Goal: Navigation & Orientation: Find specific page/section

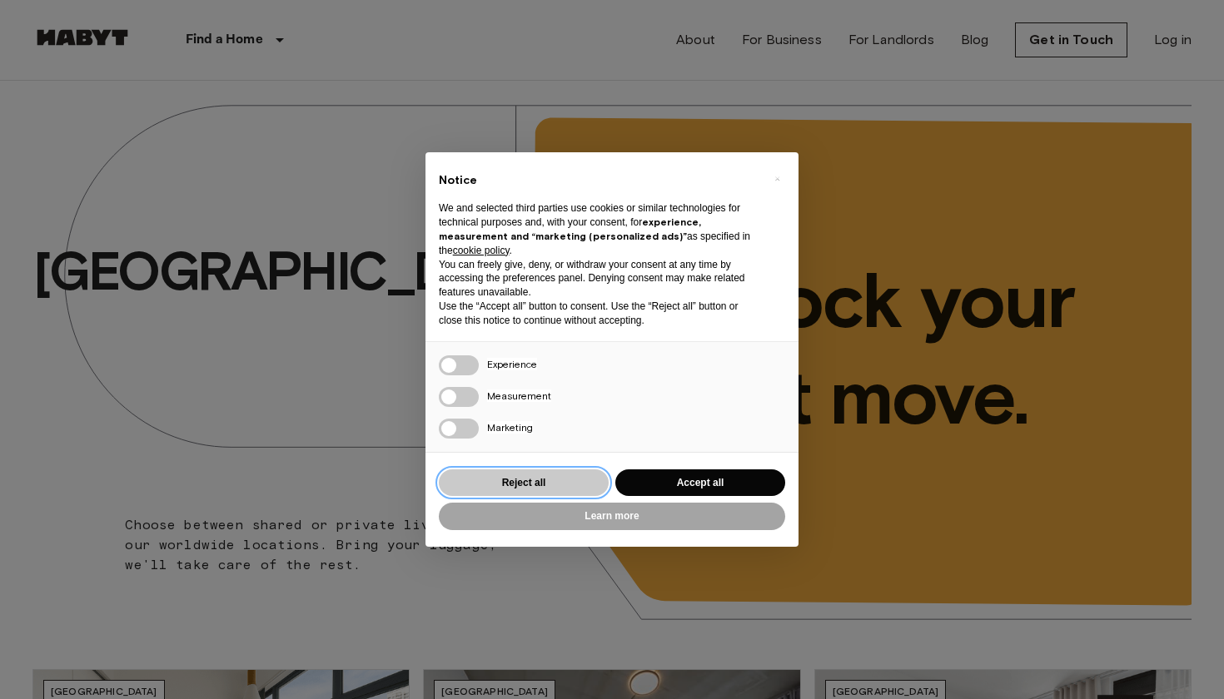
click at [509, 481] on button "Reject all" at bounding box center [524, 482] width 170 height 27
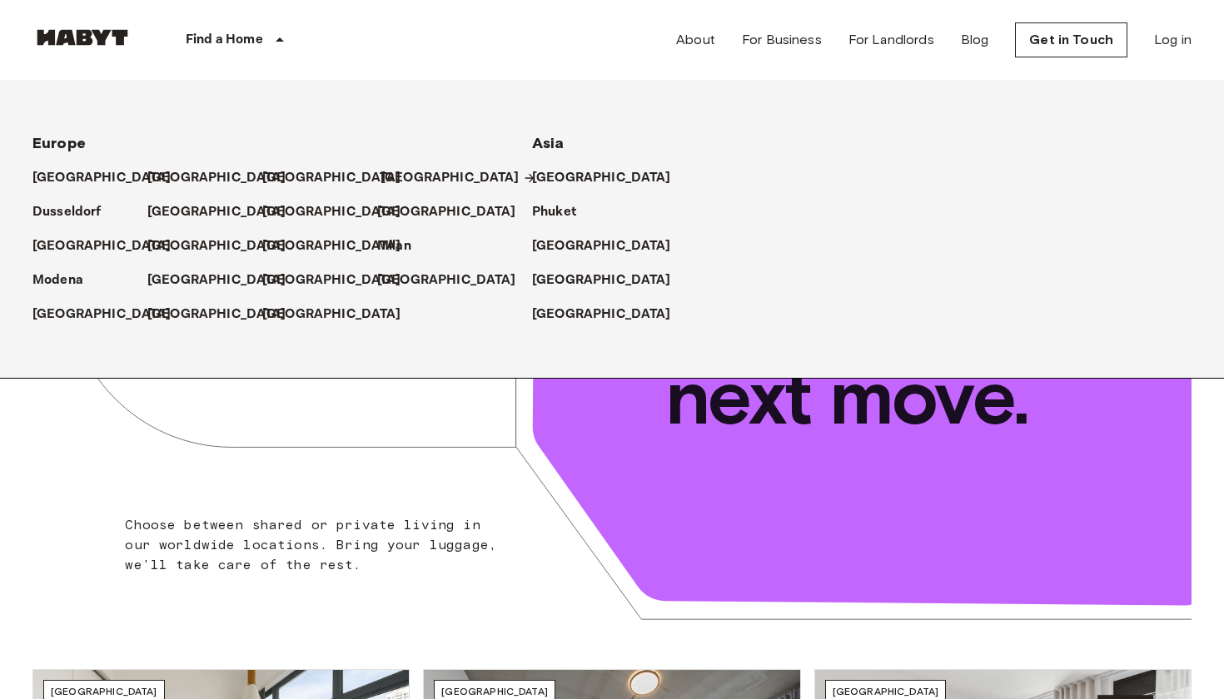
click at [401, 179] on p "[GEOGRAPHIC_DATA]" at bounding box center [449, 178] width 139 height 20
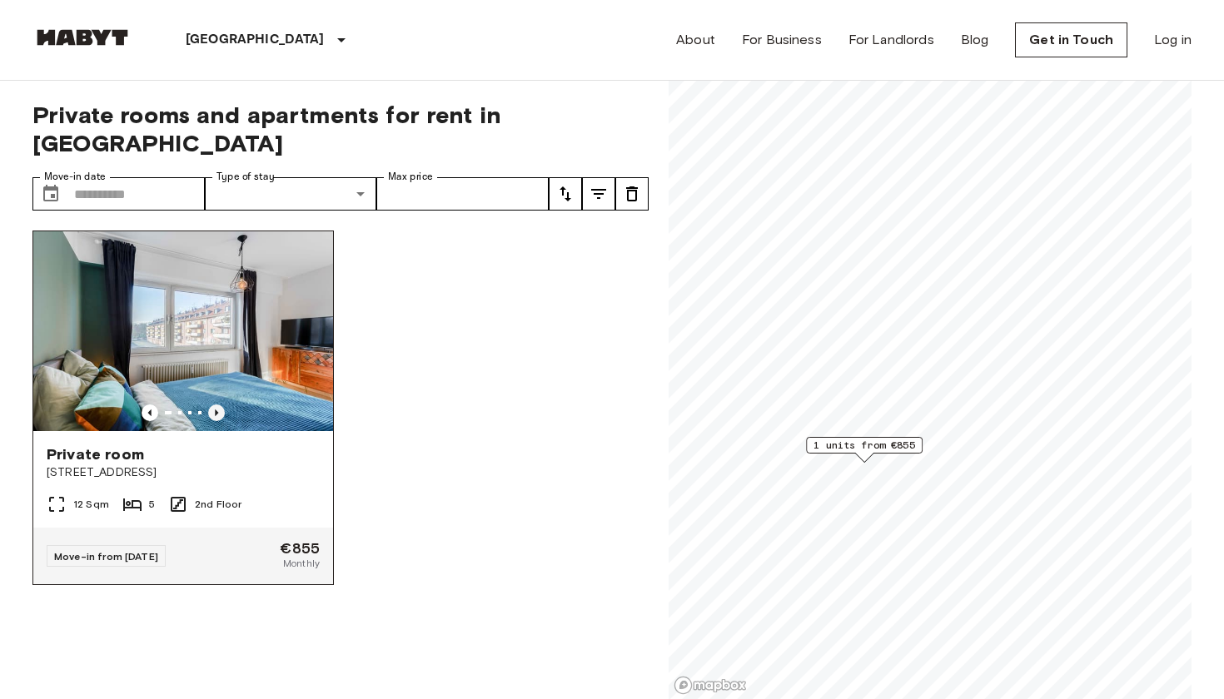
click at [212, 405] on icon "Previous image" at bounding box center [216, 413] width 17 height 17
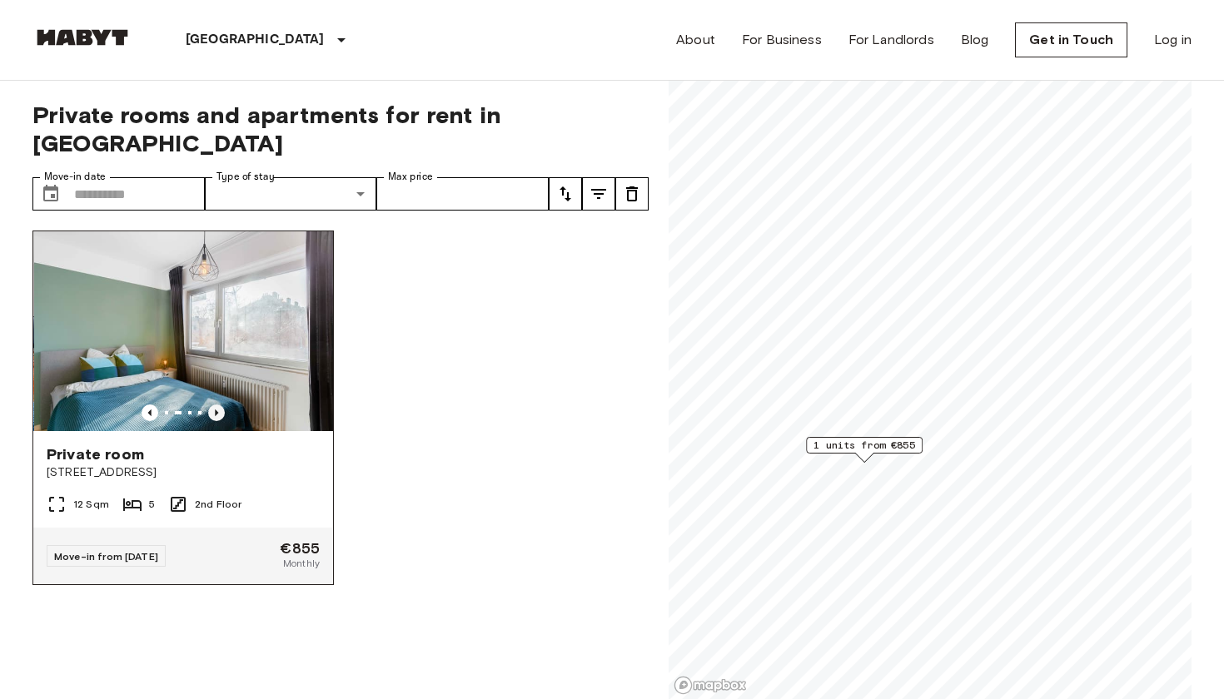
click at [212, 405] on icon "Previous image" at bounding box center [216, 413] width 17 height 17
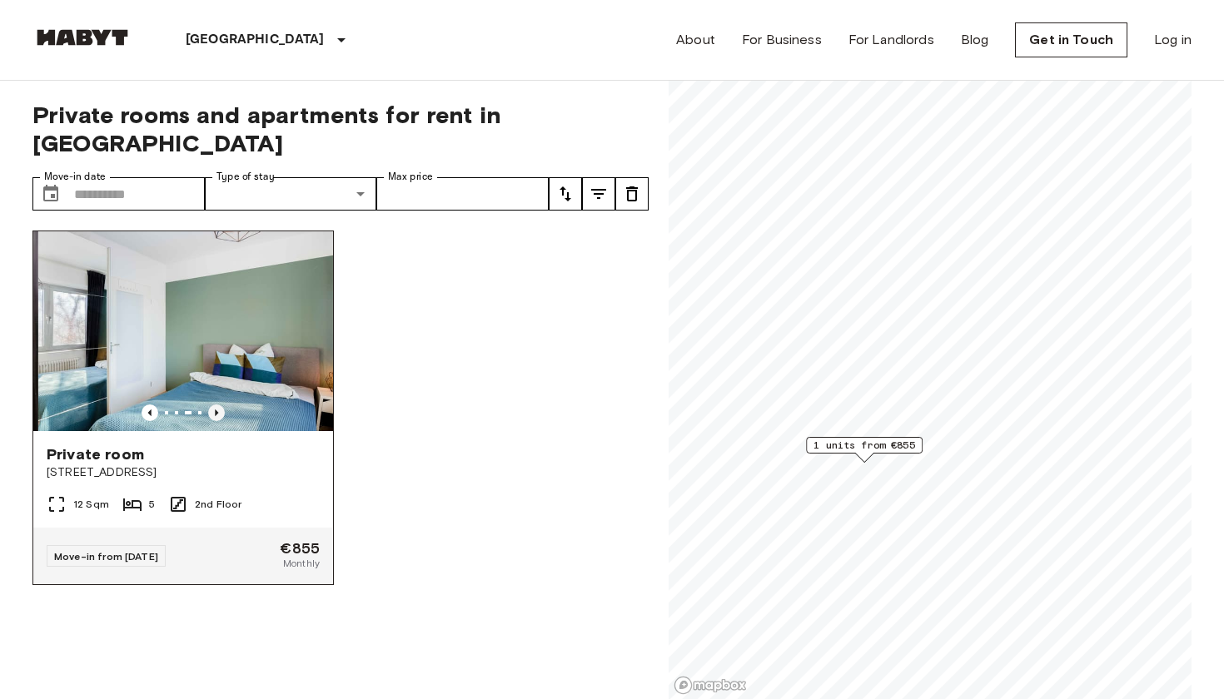
click at [212, 405] on icon "Previous image" at bounding box center [216, 413] width 17 height 17
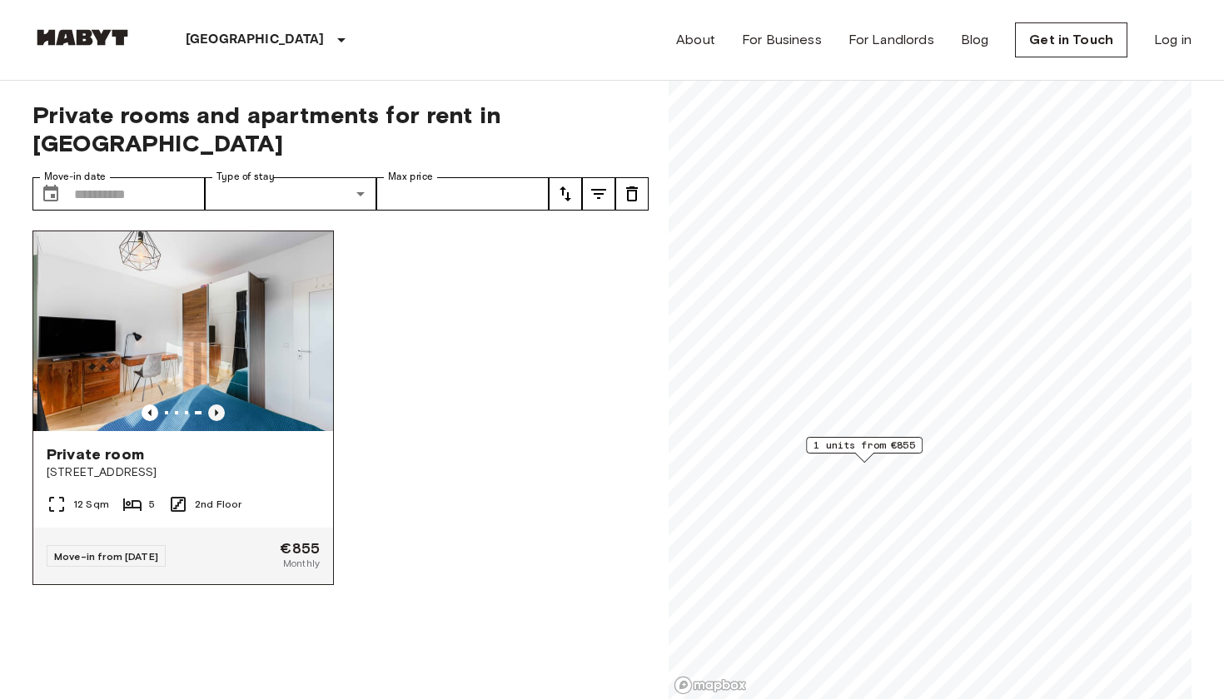
click at [212, 405] on icon "Previous image" at bounding box center [216, 413] width 17 height 17
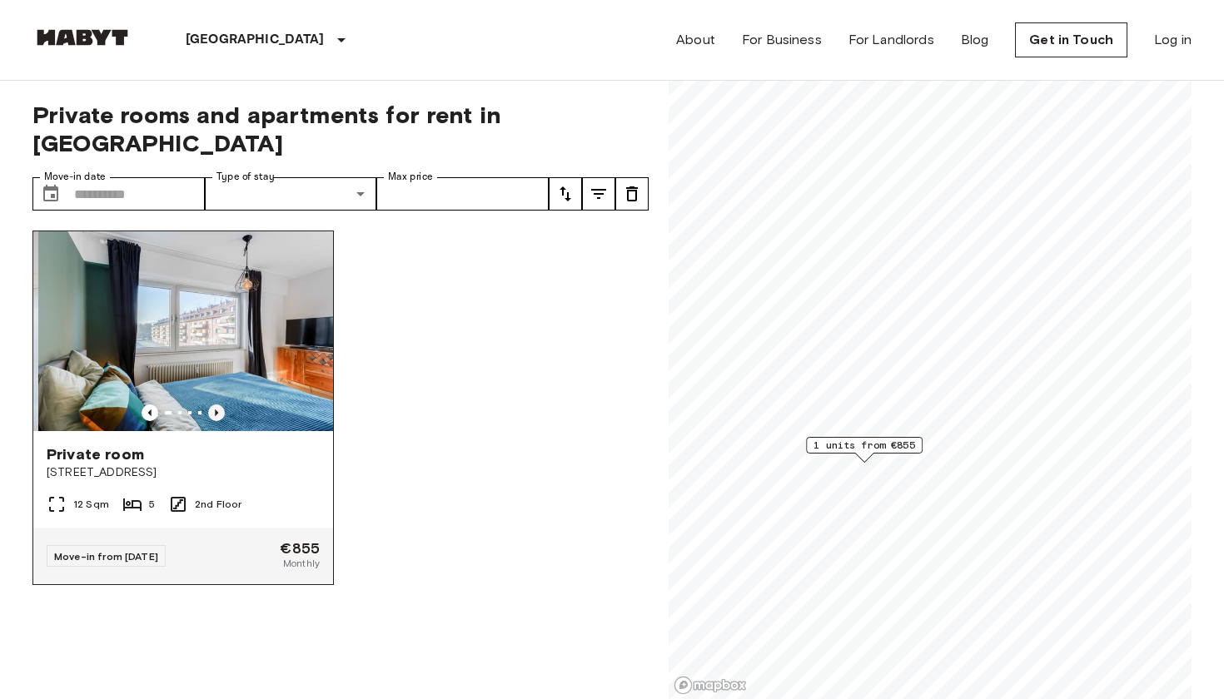
click at [212, 405] on icon "Previous image" at bounding box center [216, 413] width 17 height 17
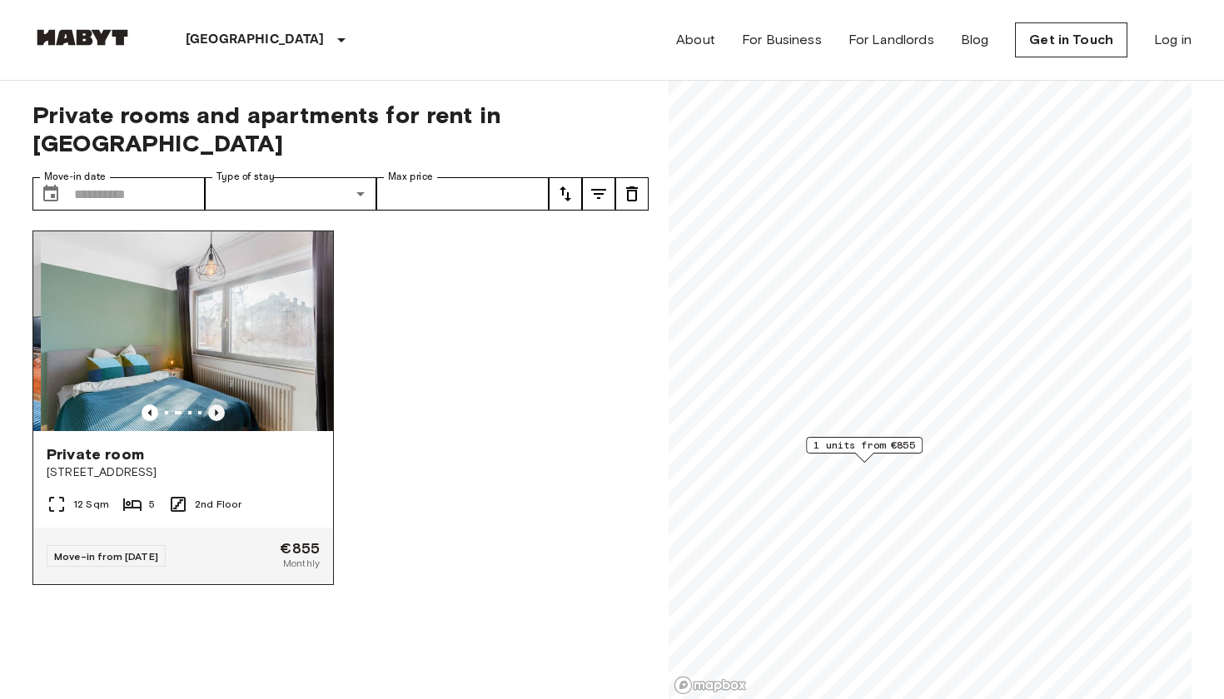
click at [212, 405] on icon "Previous image" at bounding box center [216, 413] width 17 height 17
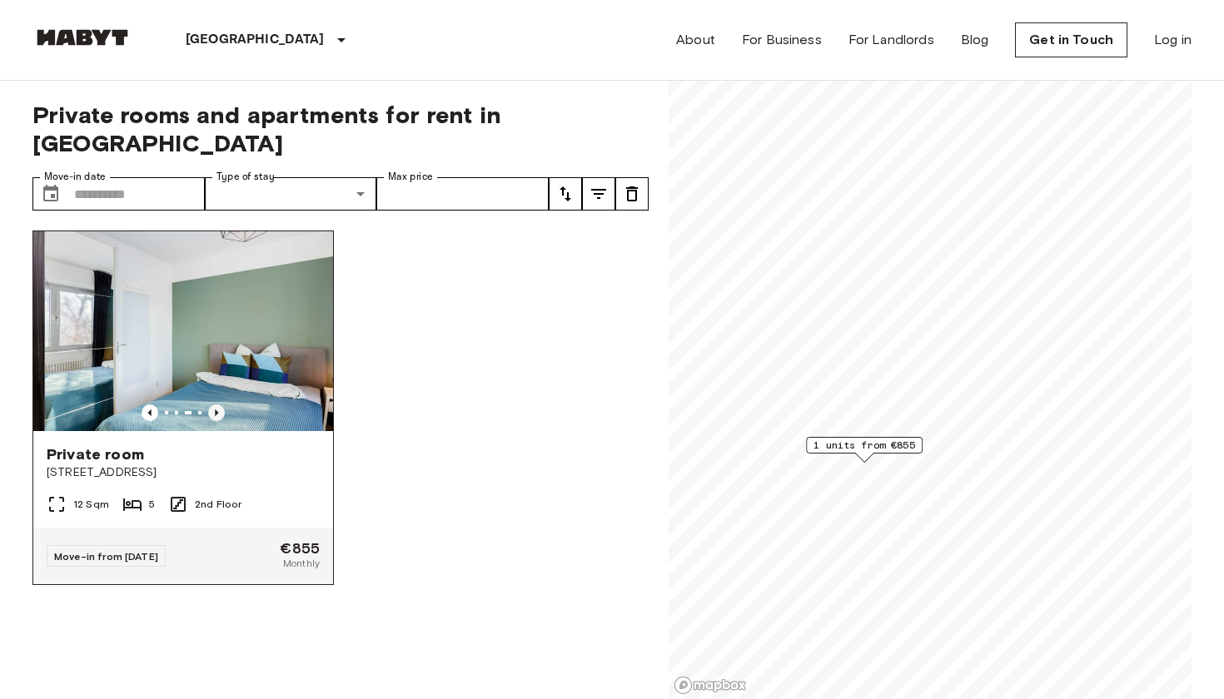
click at [212, 405] on icon "Previous image" at bounding box center [216, 413] width 17 height 17
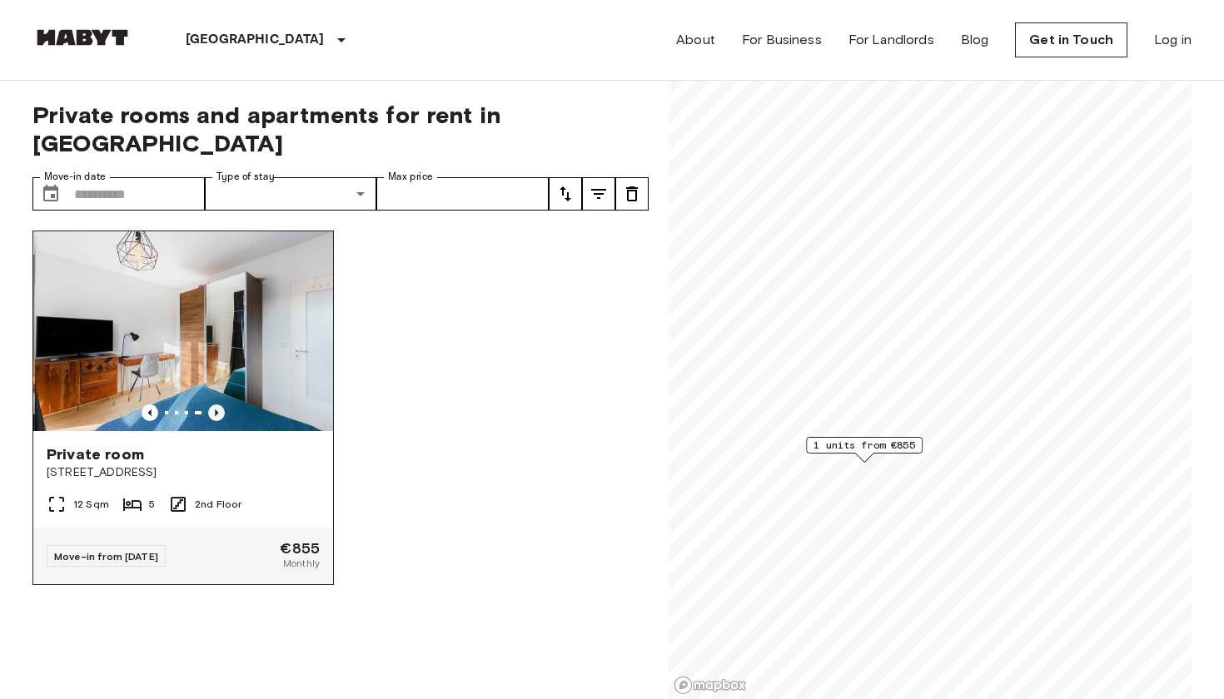
click at [212, 405] on icon "Previous image" at bounding box center [216, 413] width 17 height 17
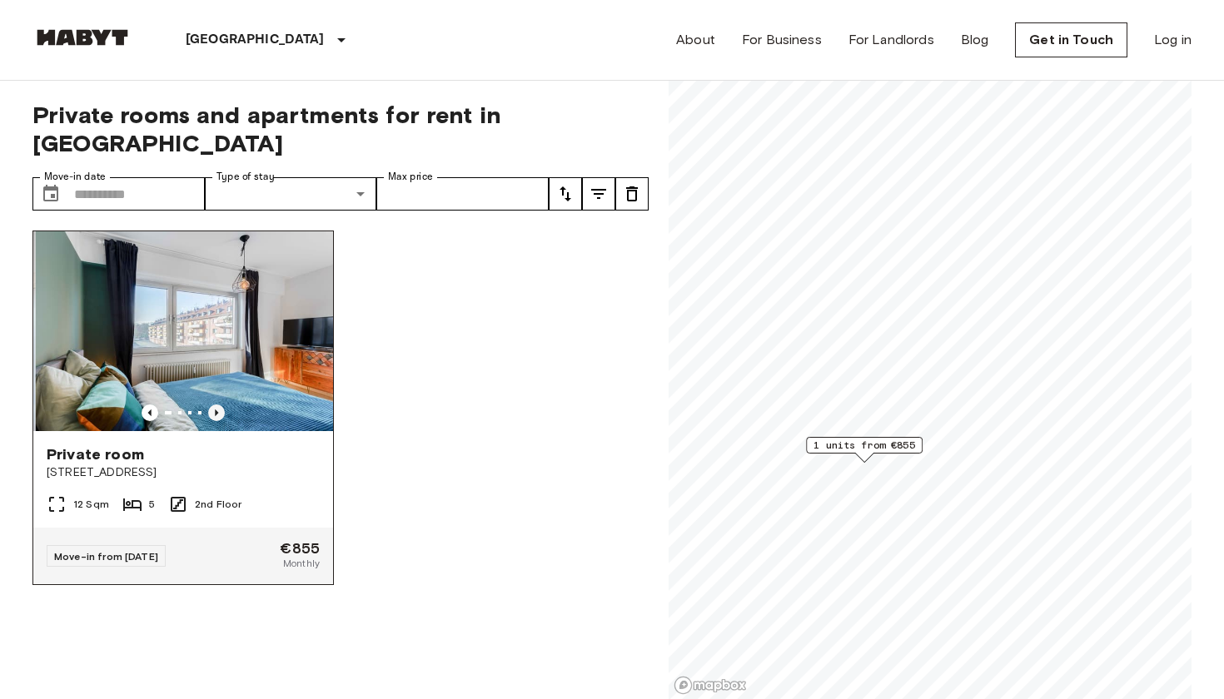
click at [212, 405] on icon "Previous image" at bounding box center [216, 413] width 17 height 17
